Goal: Transaction & Acquisition: Download file/media

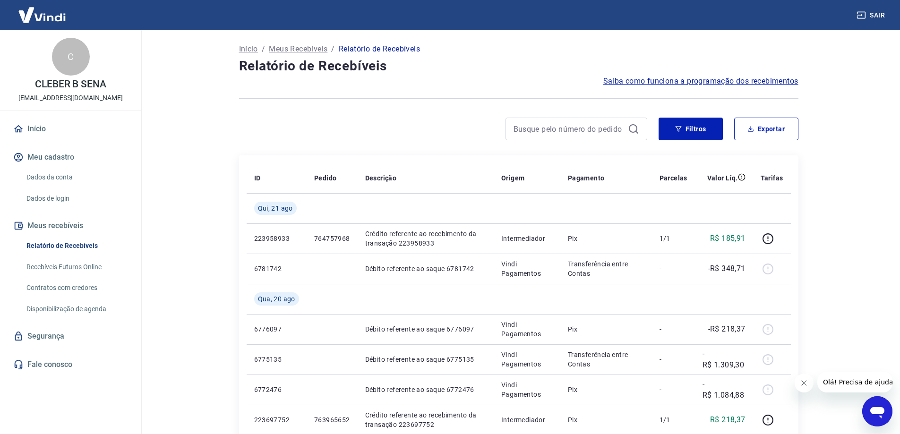
scroll to position [95, 0]
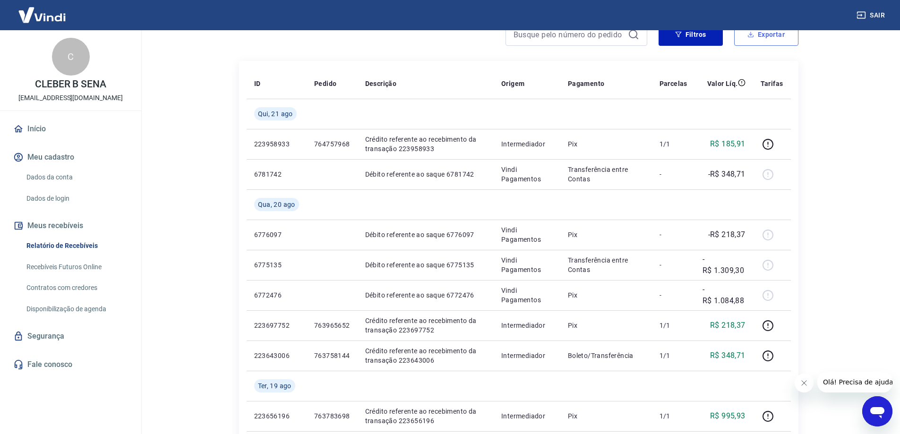
click at [781, 43] on button "Exportar" at bounding box center [766, 34] width 64 height 23
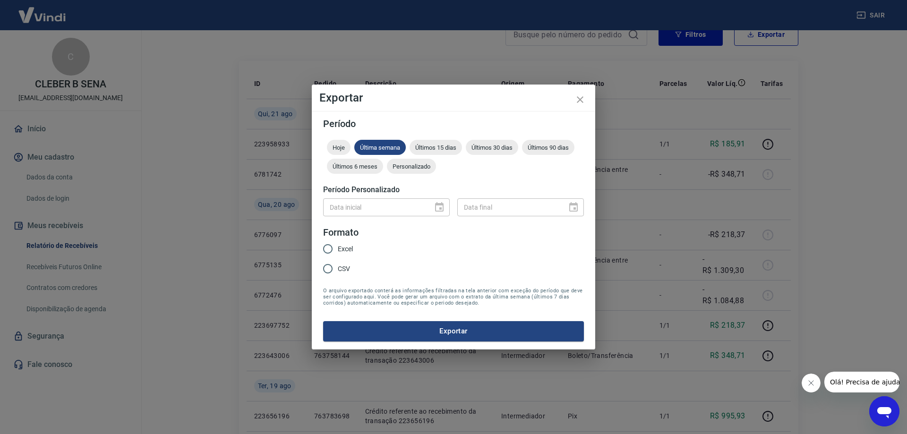
click at [325, 267] on input "CSV" at bounding box center [328, 269] width 20 height 20
radio input "true"
click at [400, 336] on button "Exportar" at bounding box center [453, 331] width 261 height 20
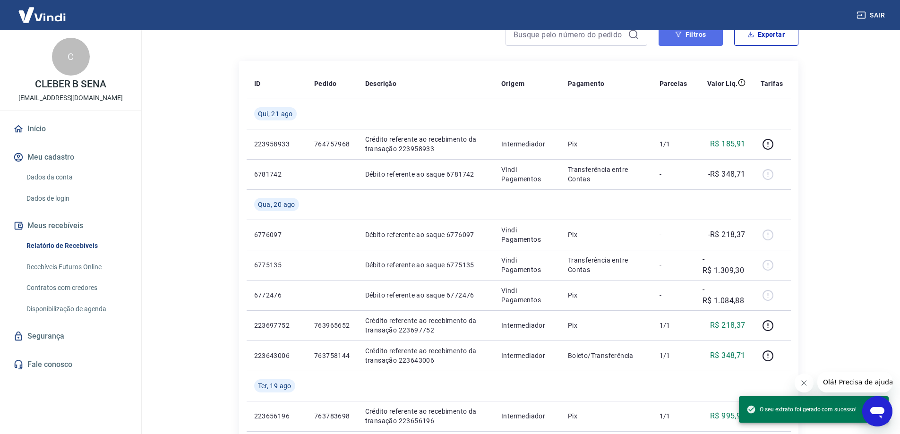
click at [702, 34] on button "Filtros" at bounding box center [691, 34] width 64 height 23
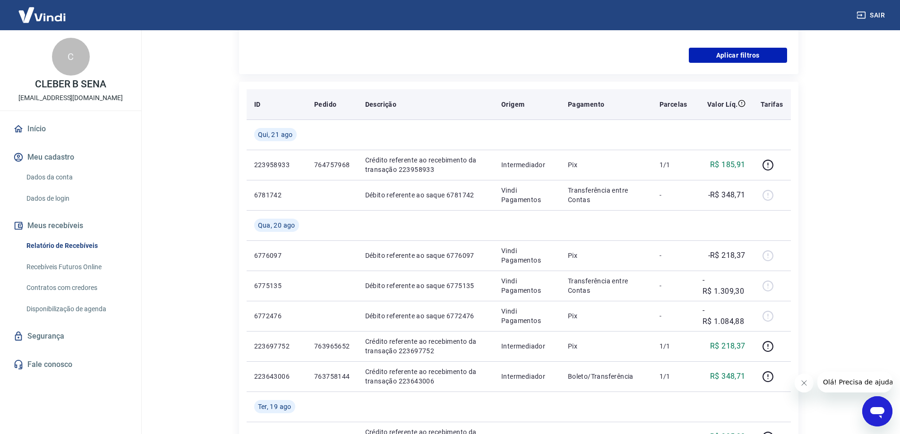
scroll to position [189, 0]
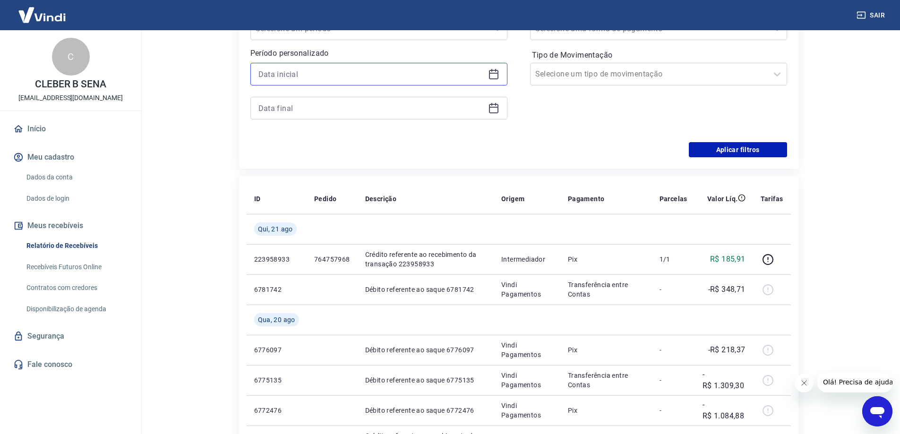
click at [319, 72] on input at bounding box center [371, 74] width 226 height 14
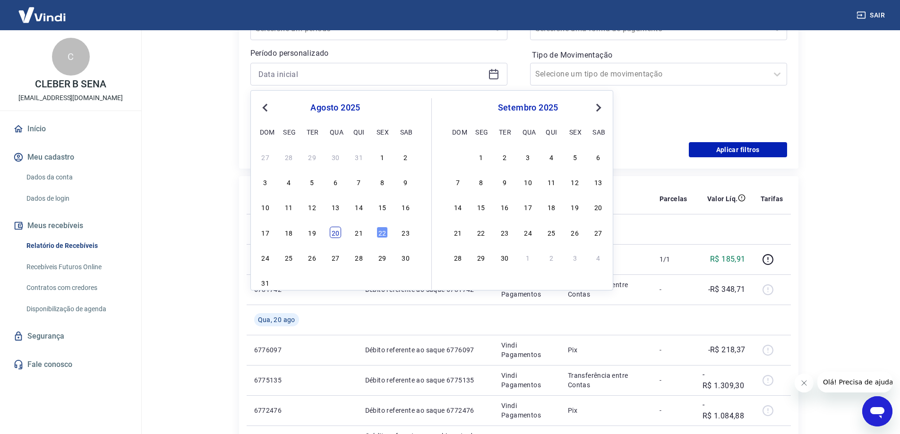
click at [340, 232] on div "20" at bounding box center [335, 232] width 11 height 11
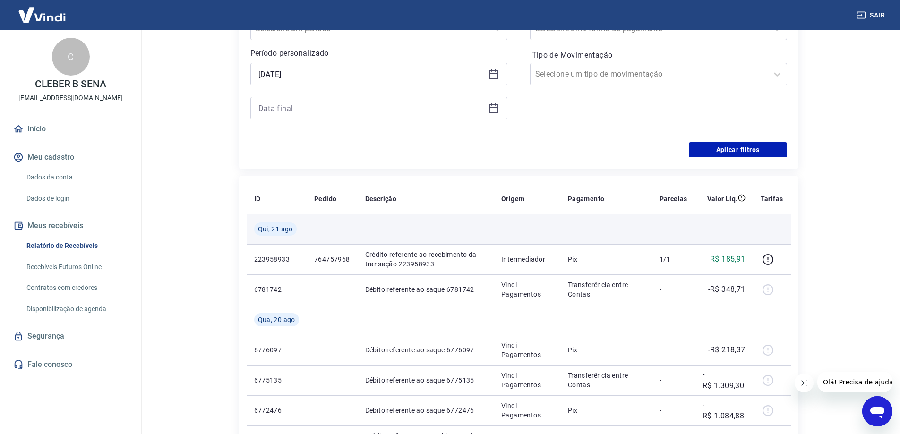
type input "[DATE]"
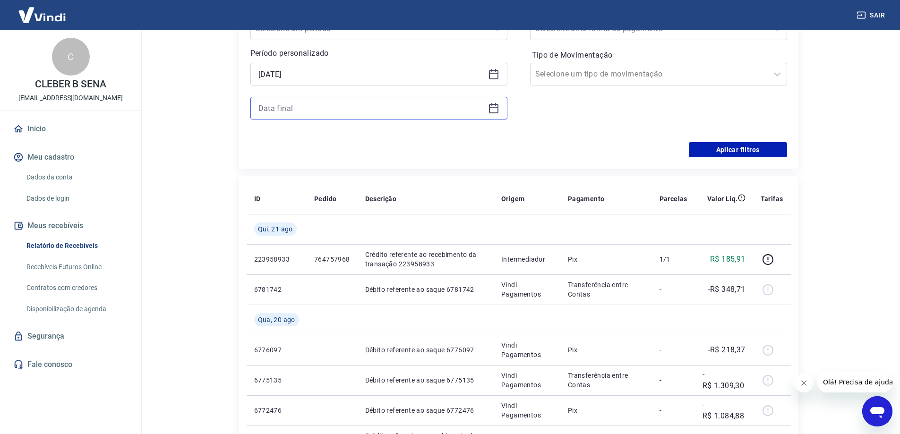
click at [310, 111] on input at bounding box center [371, 108] width 226 height 14
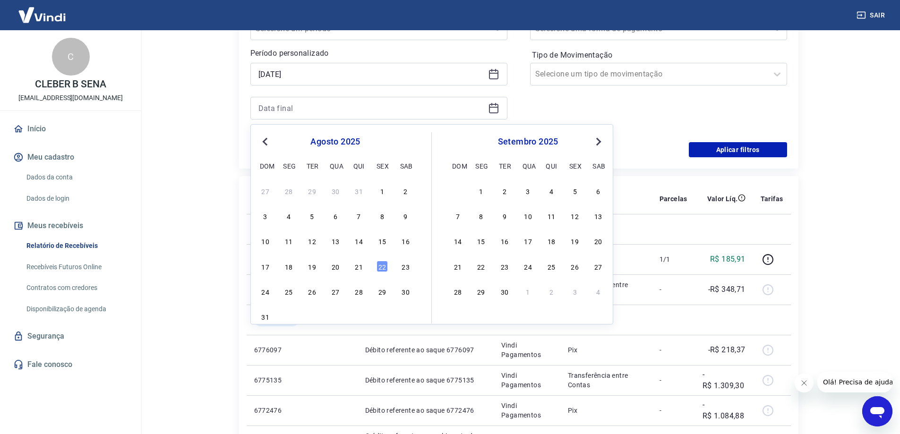
click at [358, 274] on div "27 28 29 30 31 1 2 3 4 5 6 7 8 9 10 11 12 13 14 15 16 17 18 19 20 21 22 23 24 2…" at bounding box center [335, 254] width 154 height 140
click at [355, 273] on div "17 18 19 20 21 22 23" at bounding box center [335, 266] width 154 height 14
click at [360, 270] on div "21" at bounding box center [358, 266] width 11 height 11
type input "[DATE]"
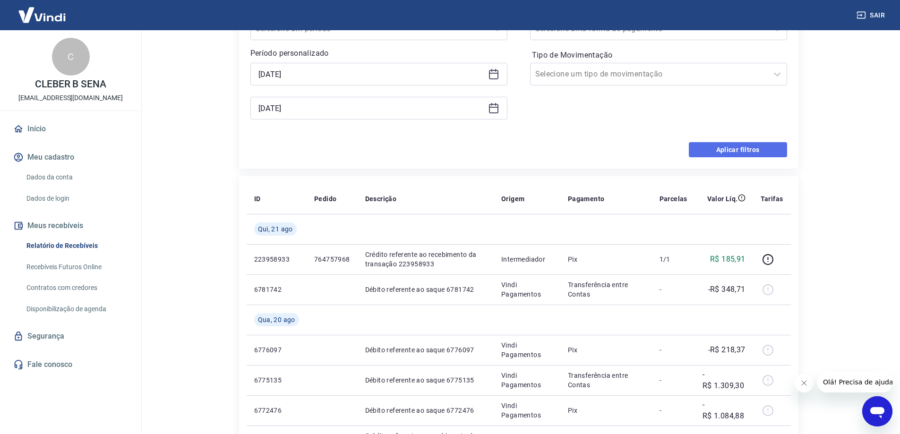
click at [734, 153] on button "Aplicar filtros" at bounding box center [738, 149] width 98 height 15
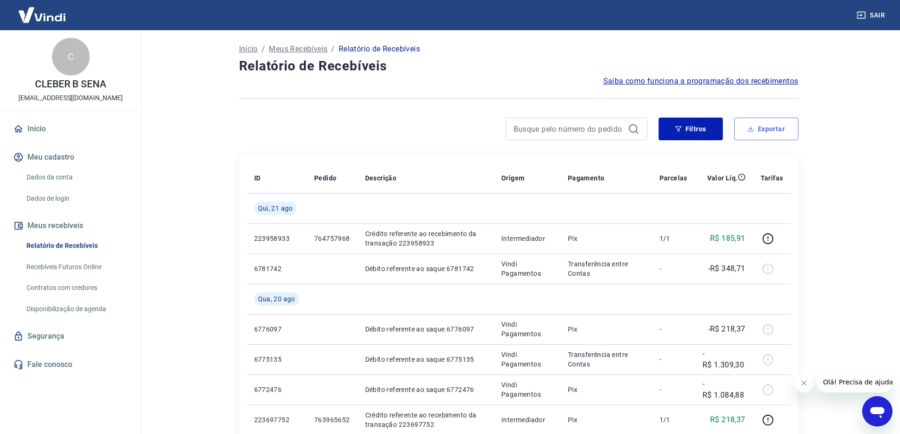
click at [762, 126] on button "Exportar" at bounding box center [766, 129] width 64 height 23
type input "[DATE]"
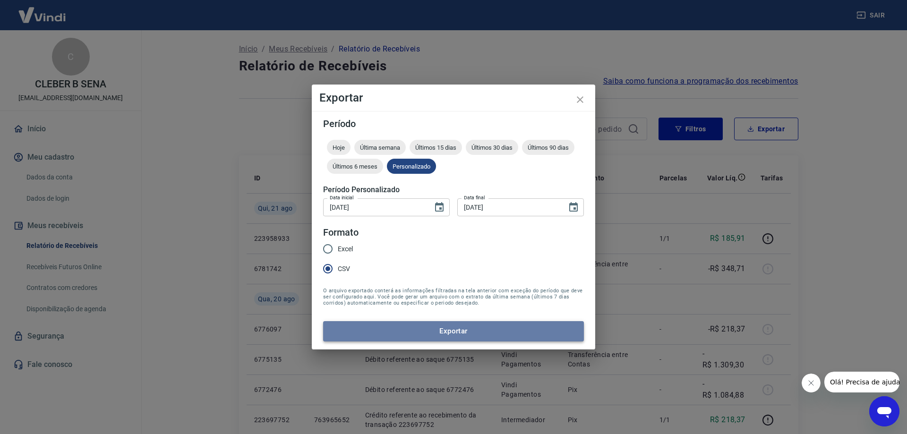
click at [428, 335] on button "Exportar" at bounding box center [453, 331] width 261 height 20
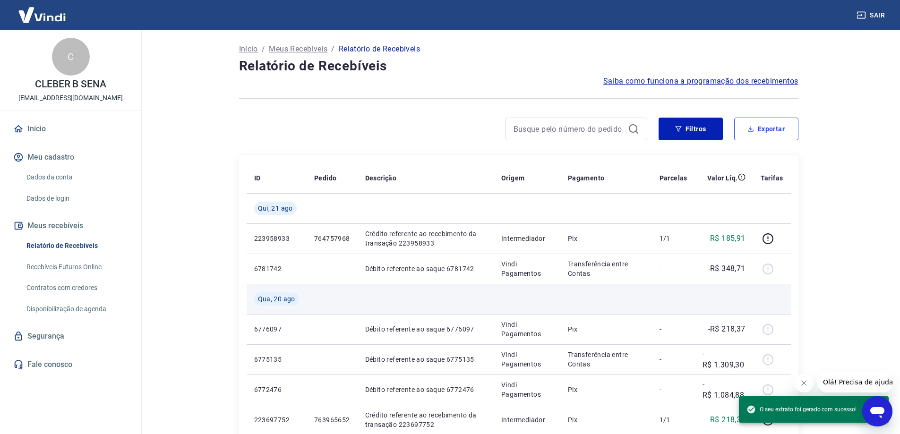
scroll to position [142, 0]
